Goal: Information Seeking & Learning: Learn about a topic

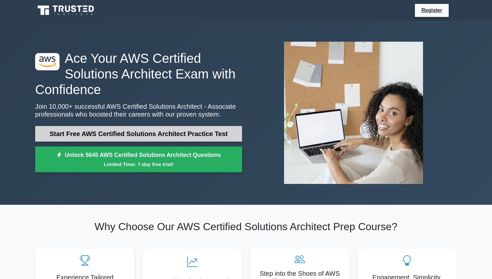
click at [208, 135] on link "Start Free AWS Certified Solutions Architect Practice Test" at bounding box center [138, 134] width 207 height 16
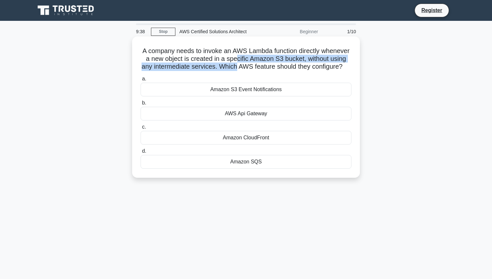
drag, startPoint x: 229, startPoint y: 60, endPoint x: 230, endPoint y: 68, distance: 7.6
click at [230, 68] on h5 "A company needs to invoke an AWS Lambda function directly whenever a new object…" at bounding box center [246, 59] width 212 height 24
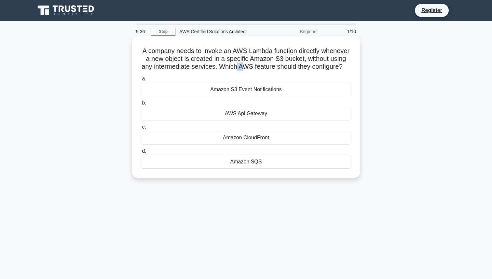
drag, startPoint x: 230, startPoint y: 68, endPoint x: 236, endPoint y: 71, distance: 6.6
click at [236, 71] on h5 "A company needs to invoke an AWS Lambda function directly whenever a new object…" at bounding box center [246, 59] width 212 height 24
click at [229, 91] on div "Amazon S3 Event Notifications" at bounding box center [246, 90] width 211 height 14
click at [141, 81] on input "a. Amazon S3 Event Notifications" at bounding box center [141, 79] width 0 height 4
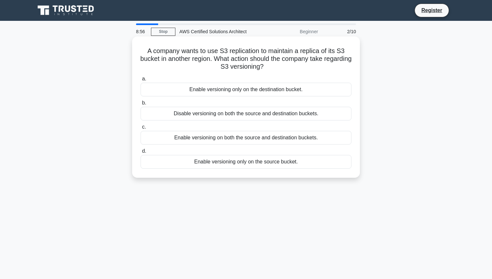
click at [285, 137] on div "Enable versioning on both the source and destination buckets." at bounding box center [246, 138] width 211 height 14
click at [141, 129] on input "c. Enable versioning on both the source and destination buckets." at bounding box center [141, 127] width 0 height 4
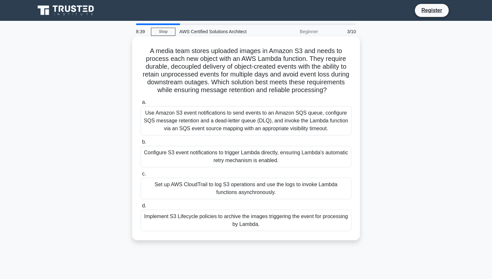
click at [279, 112] on div "Use Amazon S3 event notifications to send events to an Amazon SQS queue, config…" at bounding box center [246, 120] width 211 height 29
click at [141, 105] on input "a. Use Amazon S3 event notifications to send events to an Amazon SQS queue, con…" at bounding box center [141, 102] width 0 height 4
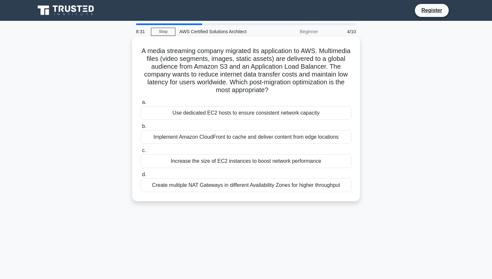
drag, startPoint x: 297, startPoint y: 78, endPoint x: 287, endPoint y: 76, distance: 9.7
click at [287, 76] on h5 "A media streaming company migrated its application to AWS. Multimedia files (vi…" at bounding box center [246, 71] width 212 height 48
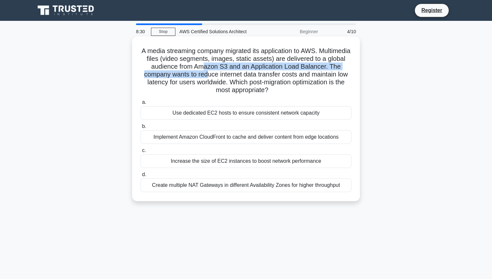
drag, startPoint x: 207, startPoint y: 75, endPoint x: 204, endPoint y: 66, distance: 9.6
click at [204, 66] on h5 "A media streaming company migrated its application to AWS. Multimedia files (vi…" at bounding box center [246, 71] width 212 height 48
